Goal: Book appointment/travel/reservation

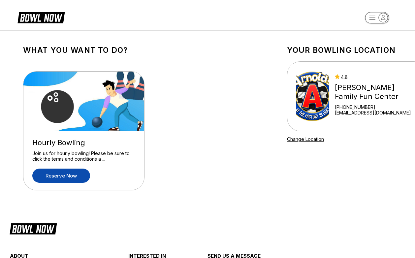
click at [73, 178] on link "Reserve now" at bounding box center [61, 175] width 58 height 14
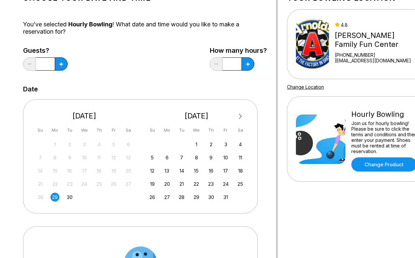
scroll to position [62, 0]
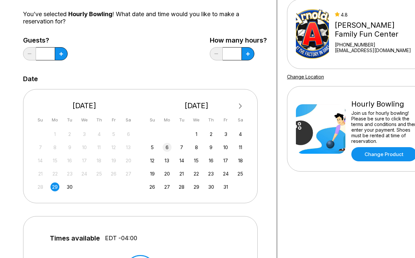
click at [167, 149] on div "6" at bounding box center [166, 147] width 9 height 9
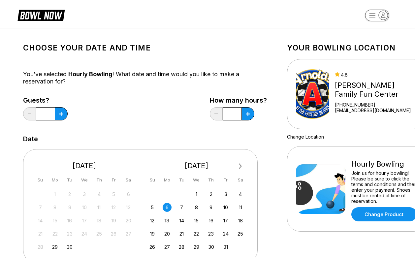
scroll to position [1, 0]
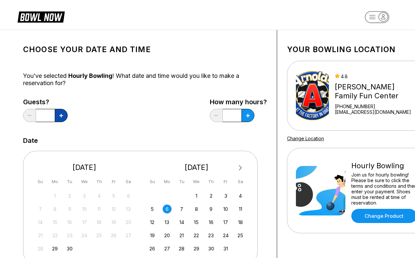
click at [59, 113] on button at bounding box center [61, 115] width 13 height 13
type input "*"
click at [248, 113] on button at bounding box center [247, 115] width 13 height 13
click at [216, 118] on button at bounding box center [216, 115] width 13 height 13
type input "*"
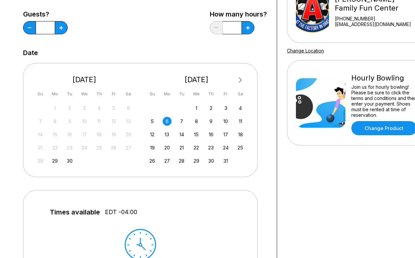
scroll to position [0, 0]
